Goal: Check status: Check status

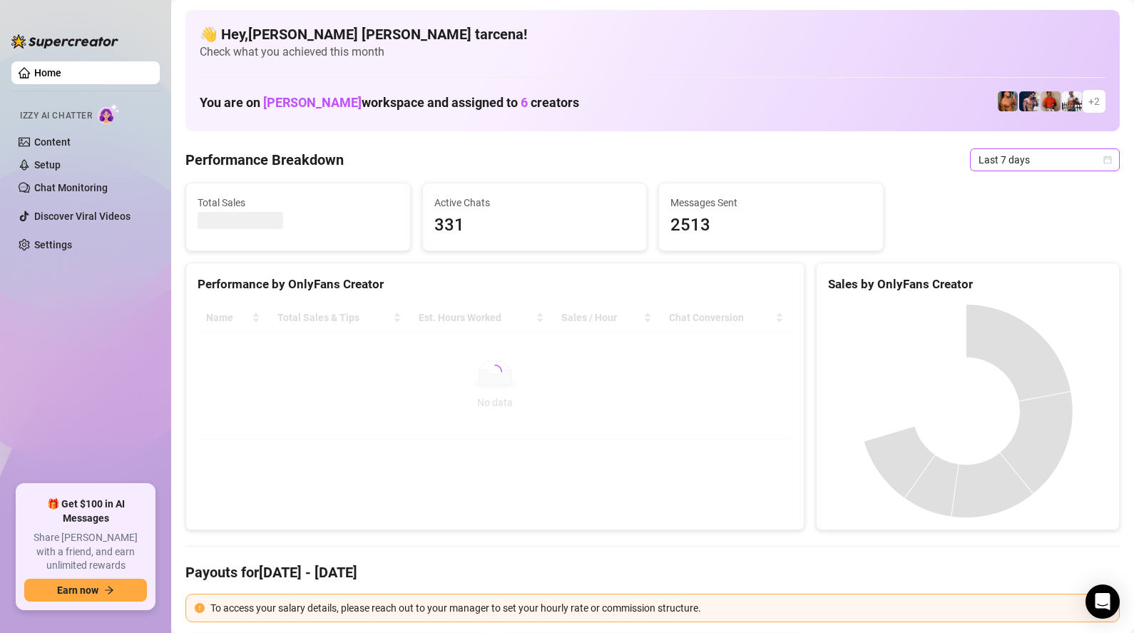
click at [1047, 163] on span "Last 7 days" at bounding box center [1045, 159] width 133 height 21
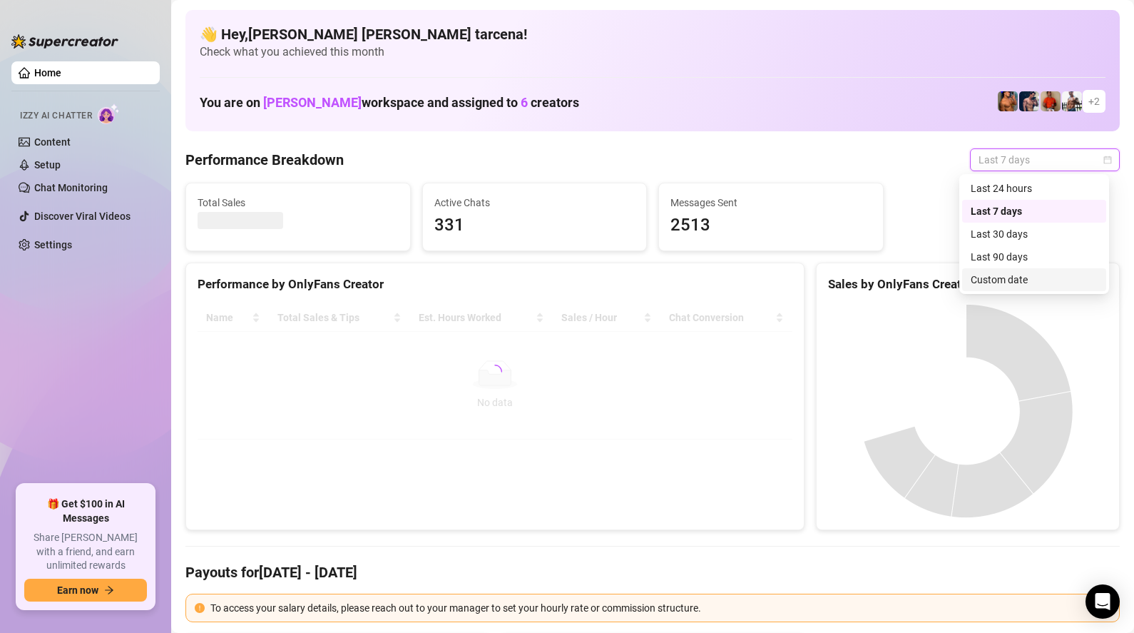
click at [1012, 280] on div "Custom date" at bounding box center [1034, 280] width 127 height 16
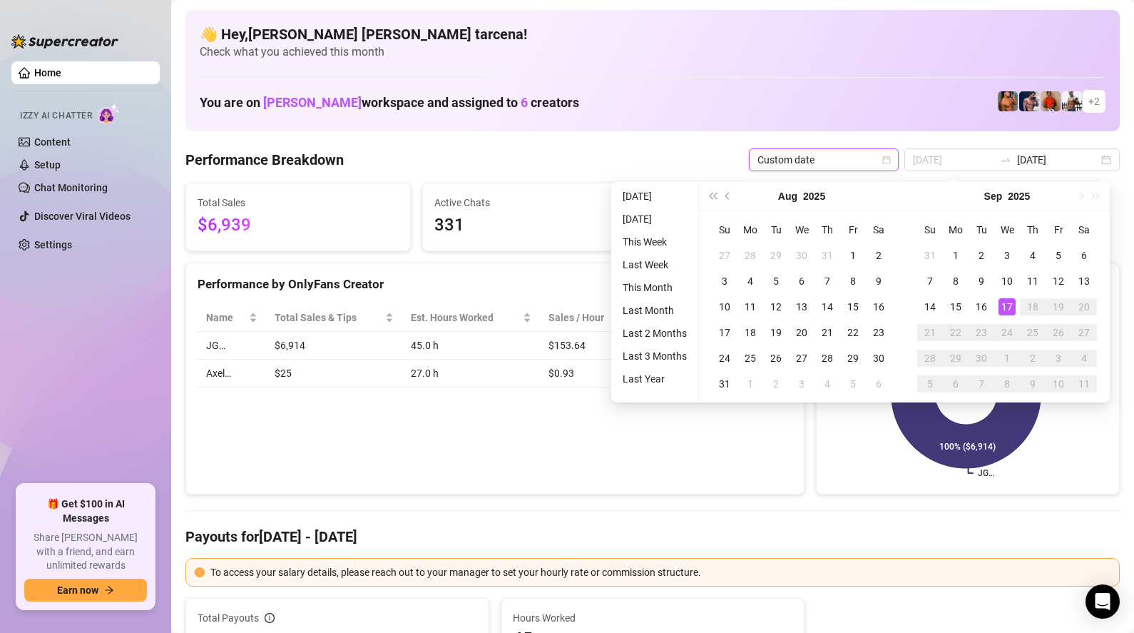
click at [1011, 310] on div "17" at bounding box center [1007, 306] width 17 height 17
click at [1008, 307] on div "17" at bounding box center [1007, 306] width 17 height 17
click at [1008, 307] on rect at bounding box center [966, 393] width 276 height 178
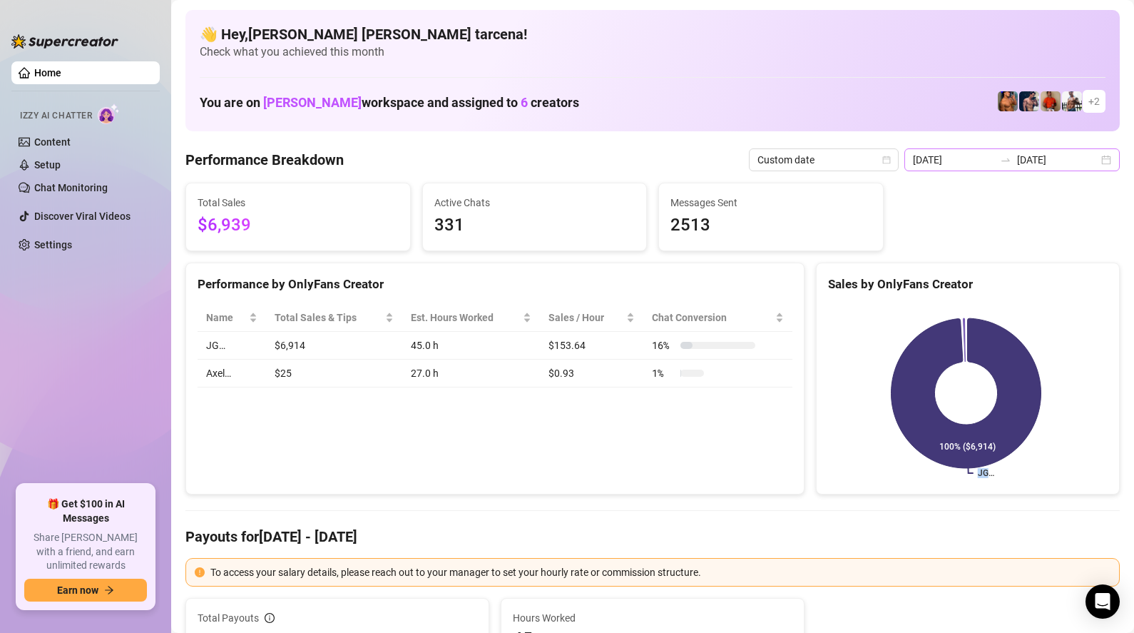
click at [1005, 160] on div at bounding box center [1006, 159] width 23 height 11
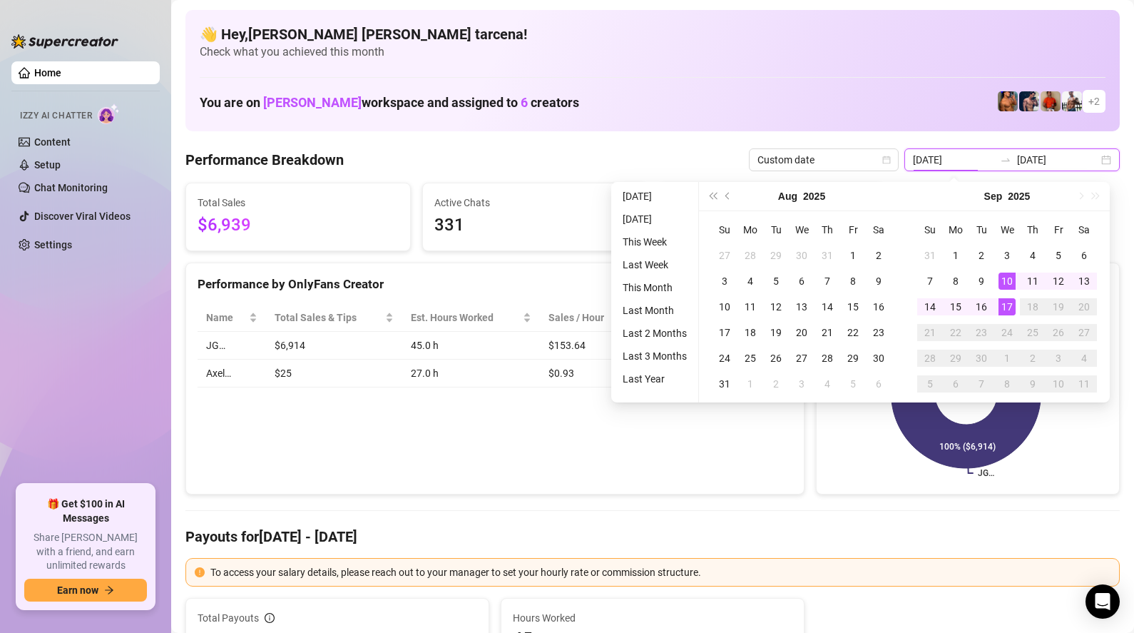
type input "[DATE]"
click at [1011, 308] on div "17" at bounding box center [1007, 306] width 17 height 17
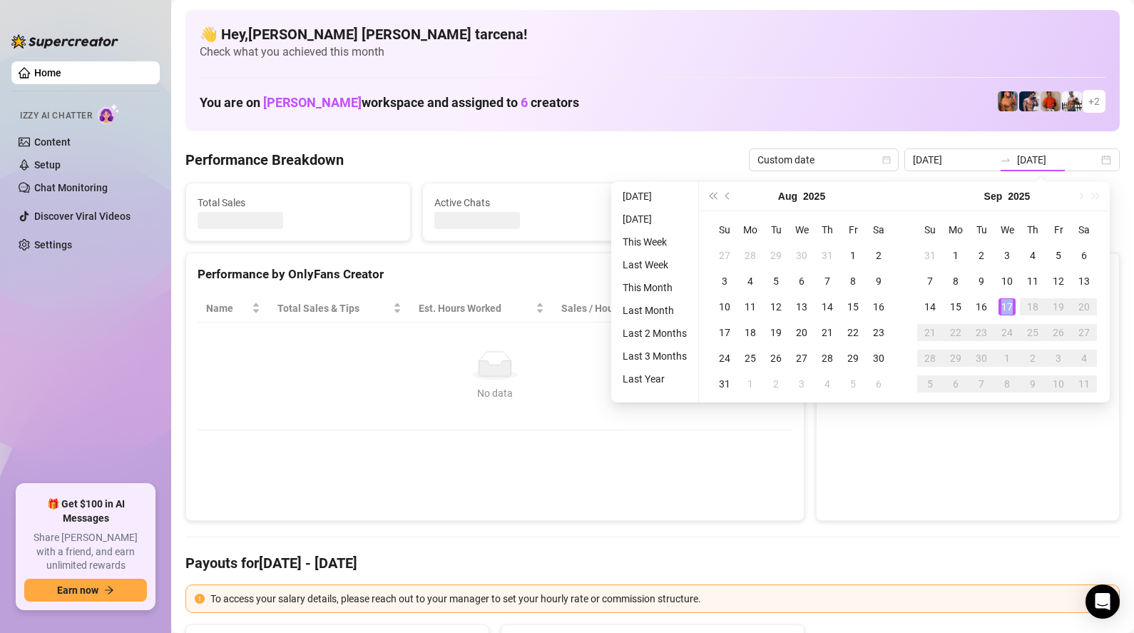
type input "[DATE]"
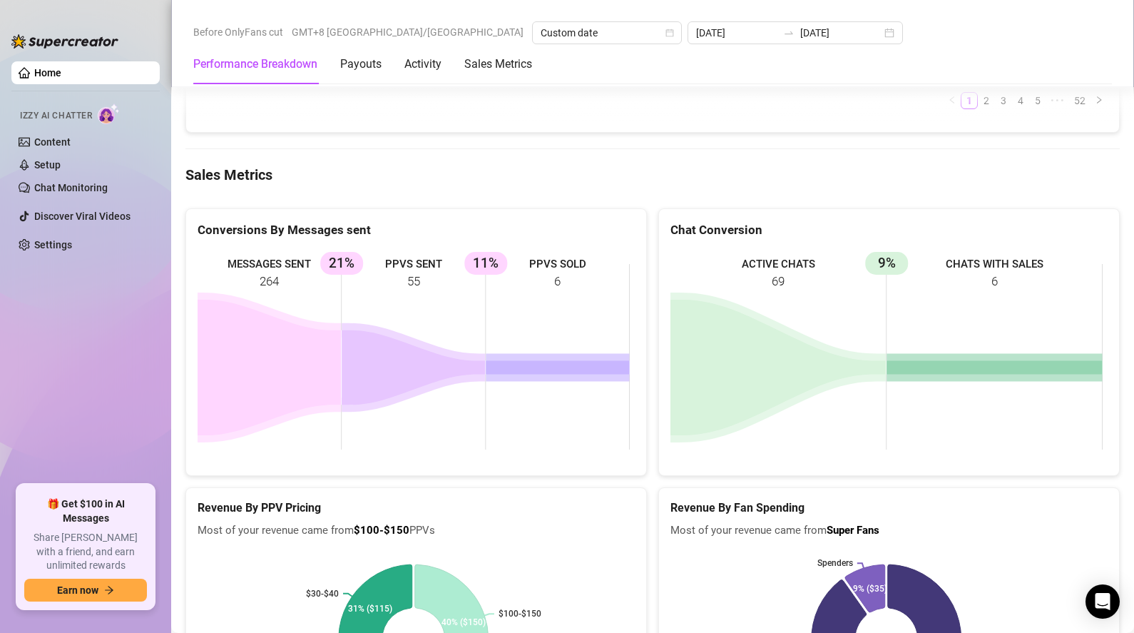
scroll to position [1750, 0]
